Goal: Task Accomplishment & Management: Use online tool/utility

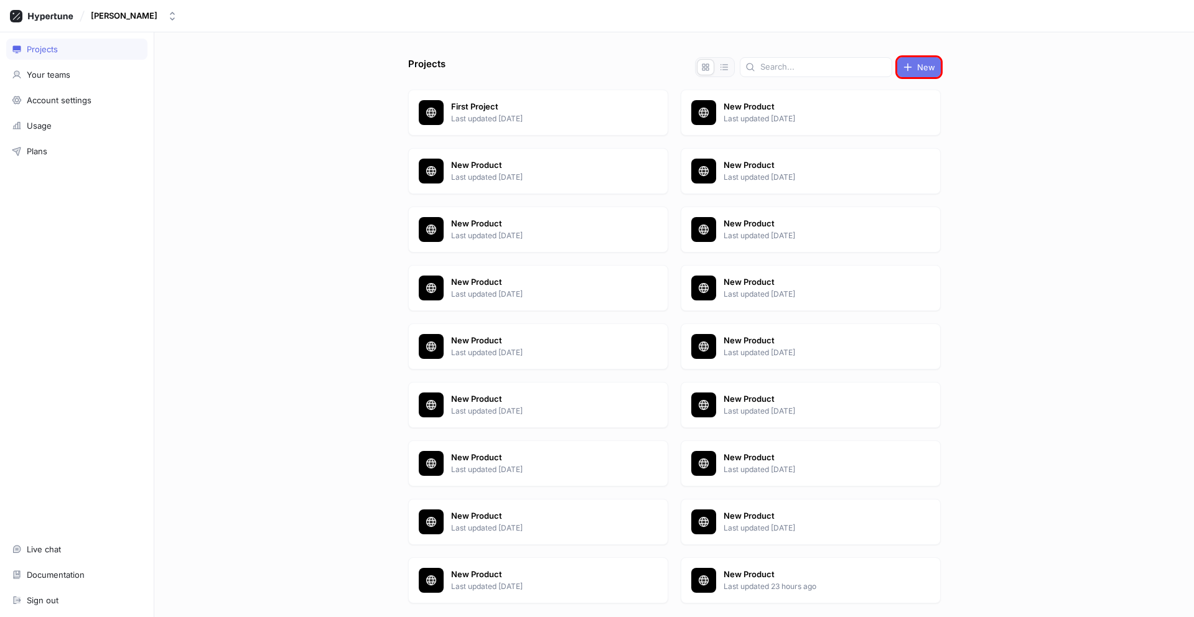
click at [917, 67] on span "New" at bounding box center [926, 66] width 18 height 7
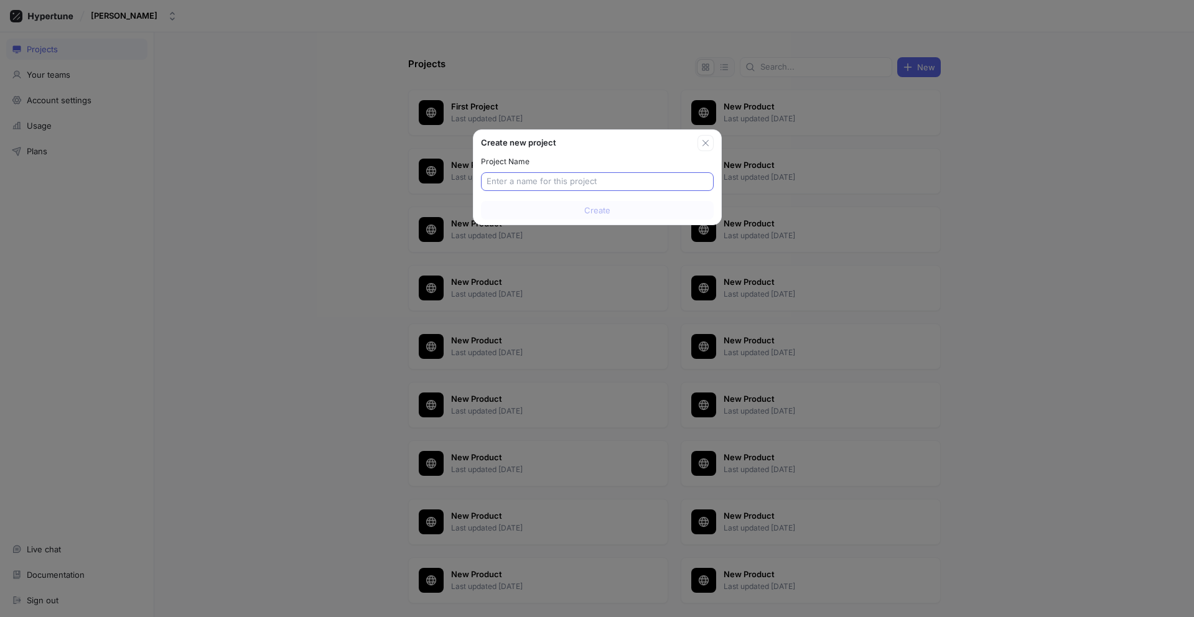
click at [597, 182] on input "text" at bounding box center [597, 181] width 221 height 12
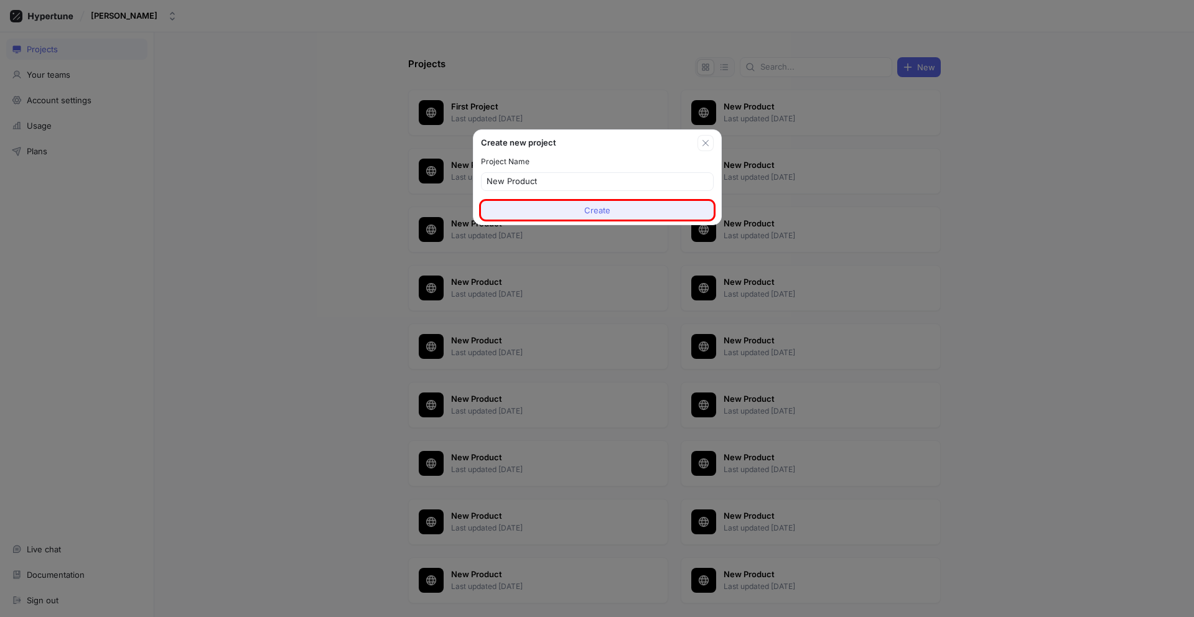
type input "New Product"
click at [597, 210] on span "Create" at bounding box center [597, 210] width 26 height 7
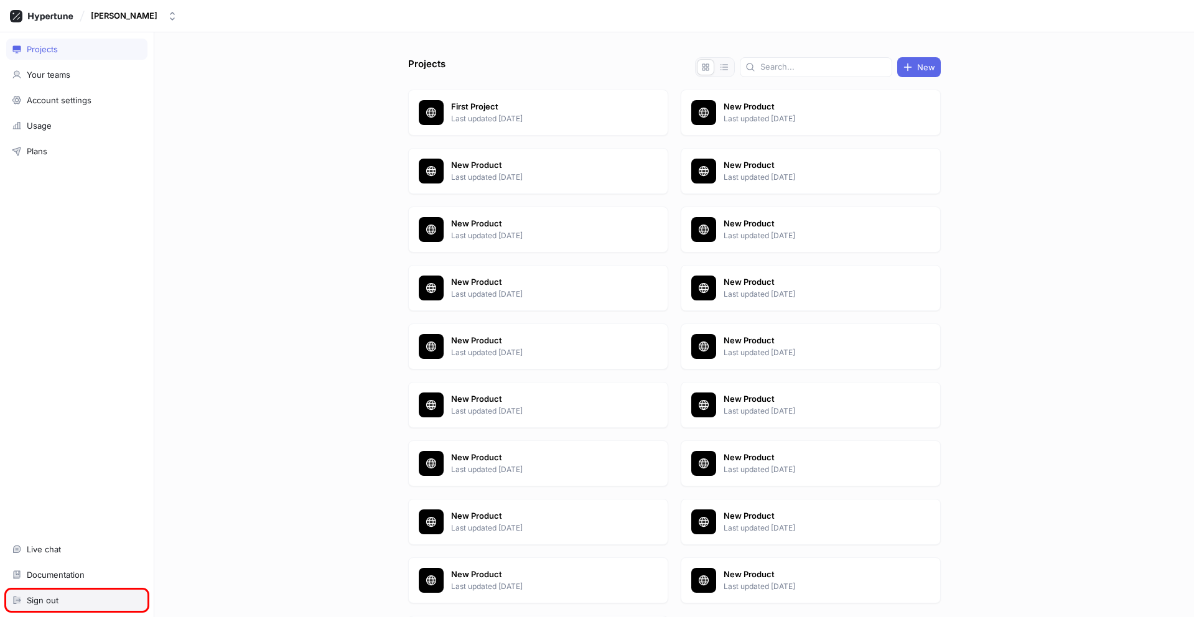
click at [77, 600] on div "Sign out" at bounding box center [77, 600] width 130 height 10
